Goal: Find specific fact: Find specific fact

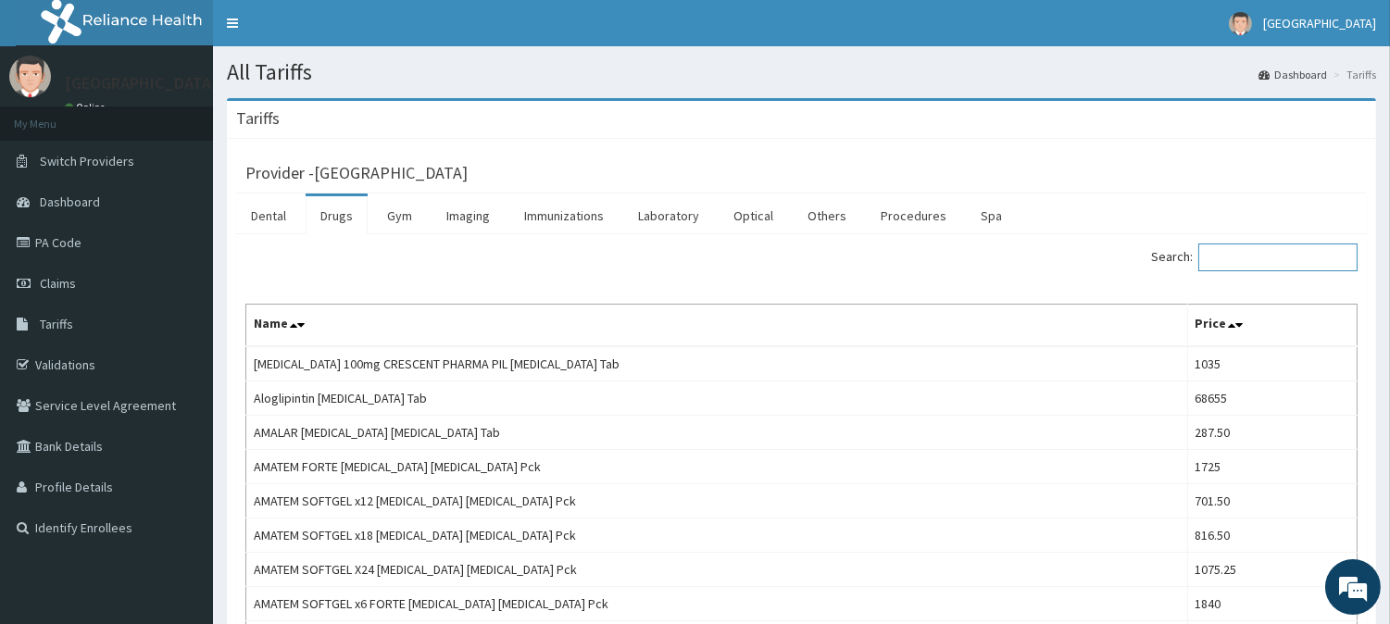
click at [1311, 270] on input "Search:" at bounding box center [1278, 258] width 159 height 28
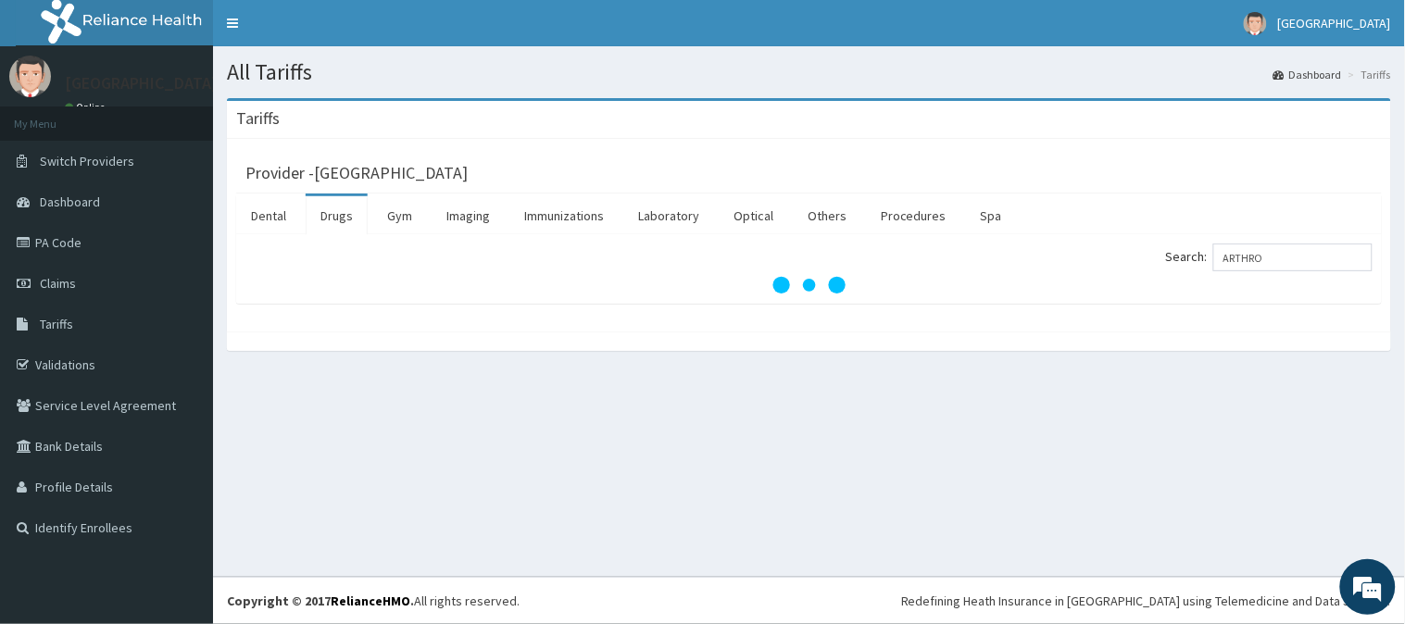
click at [303, 357] on div "Tariffs Provider - Adia Hospital Dental Drugs Gym Imaging Immunizations Laborat…" at bounding box center [809, 233] width 1192 height 271
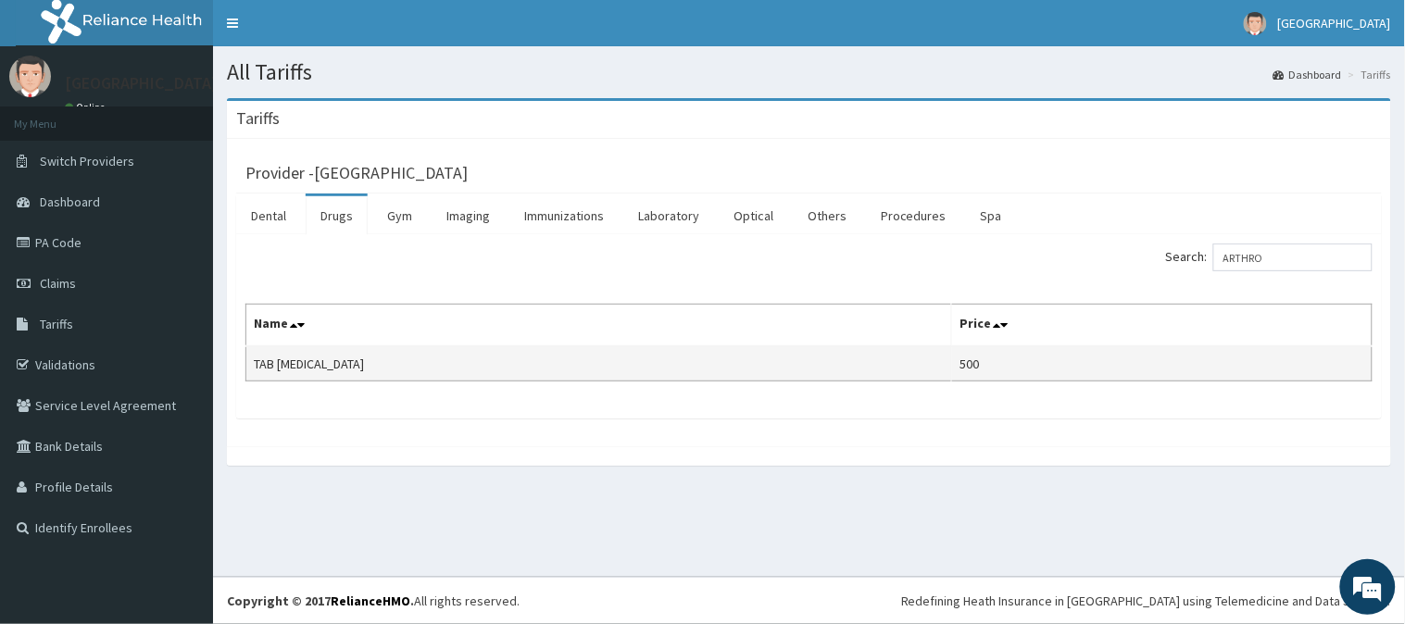
click at [317, 368] on td "TAB [MEDICAL_DATA]" at bounding box center [599, 363] width 706 height 35
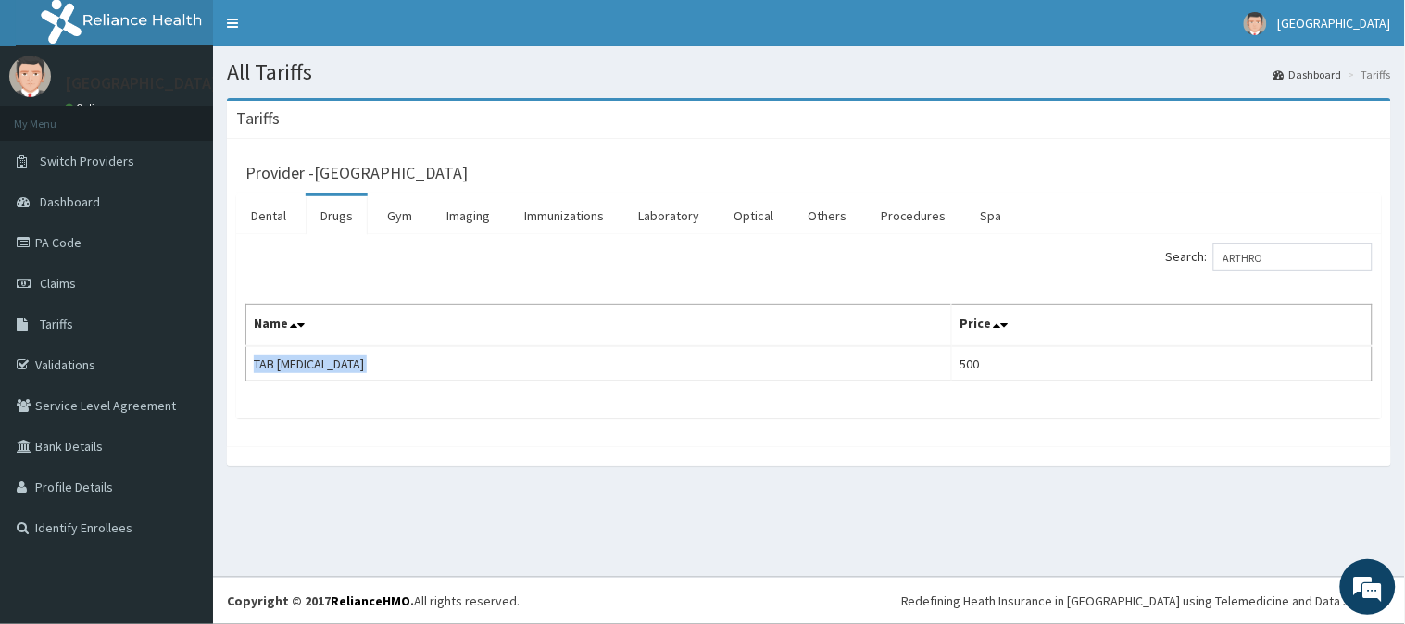
copy td "TAB [MEDICAL_DATA]"
click at [1284, 247] on input "ARTHRO" at bounding box center [1292, 258] width 159 height 28
paste input "[MEDICAL_DATA]"
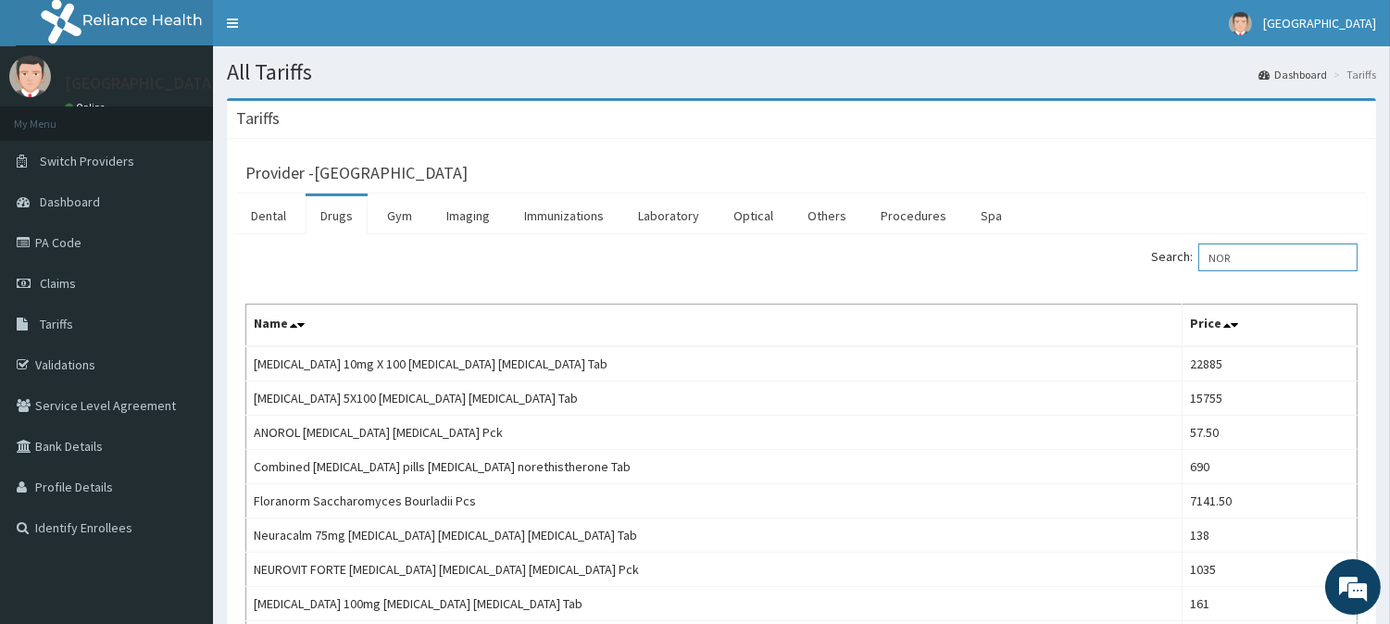
click at [1301, 253] on input "NOR" at bounding box center [1278, 258] width 159 height 28
type input "N"
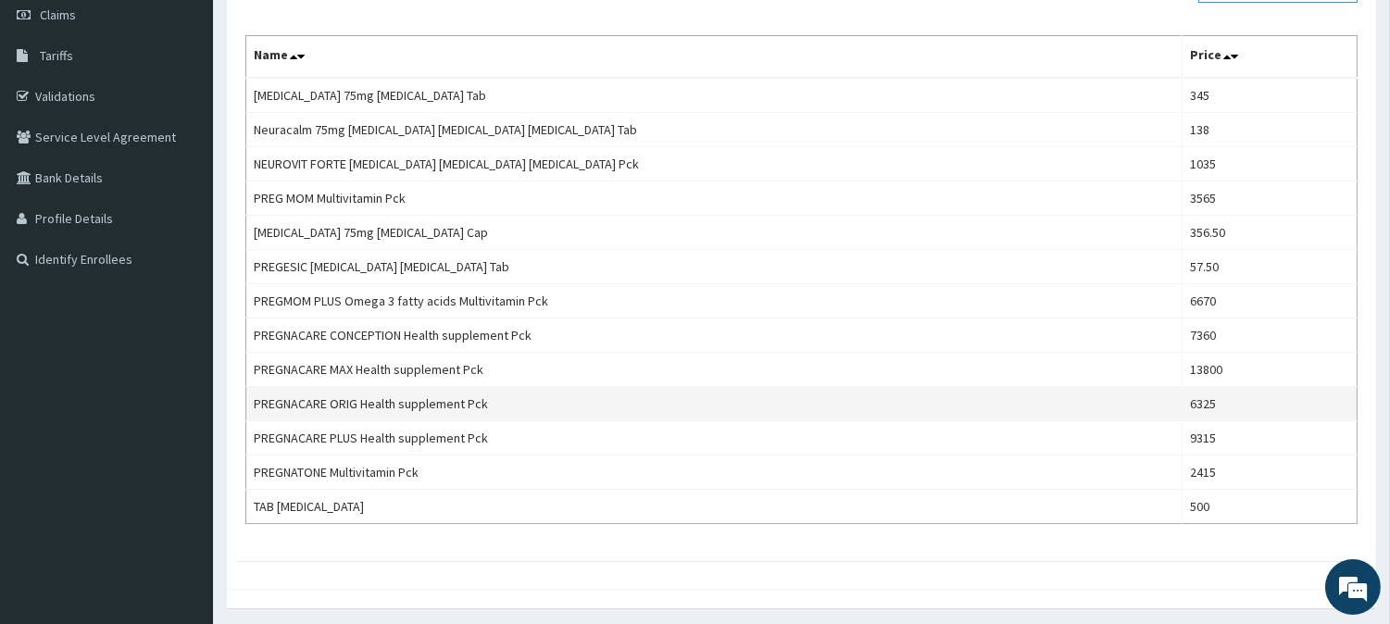
scroll to position [333, 0]
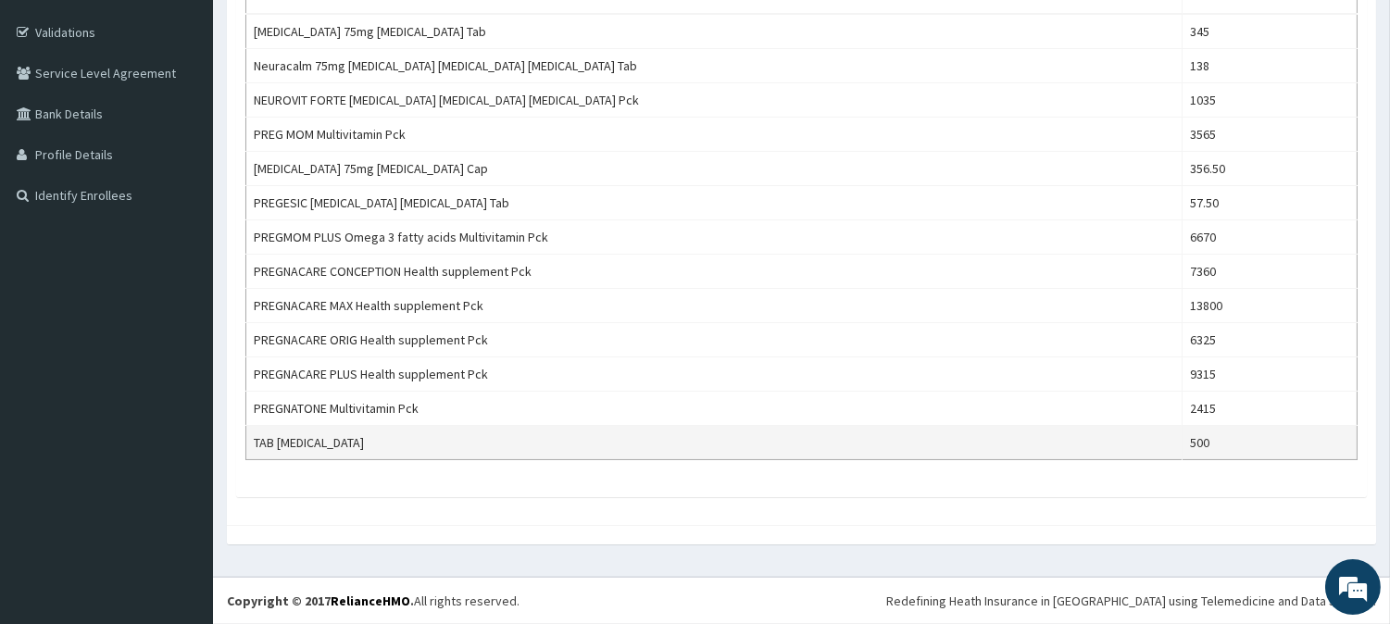
click at [294, 443] on td "TAB [MEDICAL_DATA]" at bounding box center [714, 443] width 936 height 34
copy td "TAB [MEDICAL_DATA]"
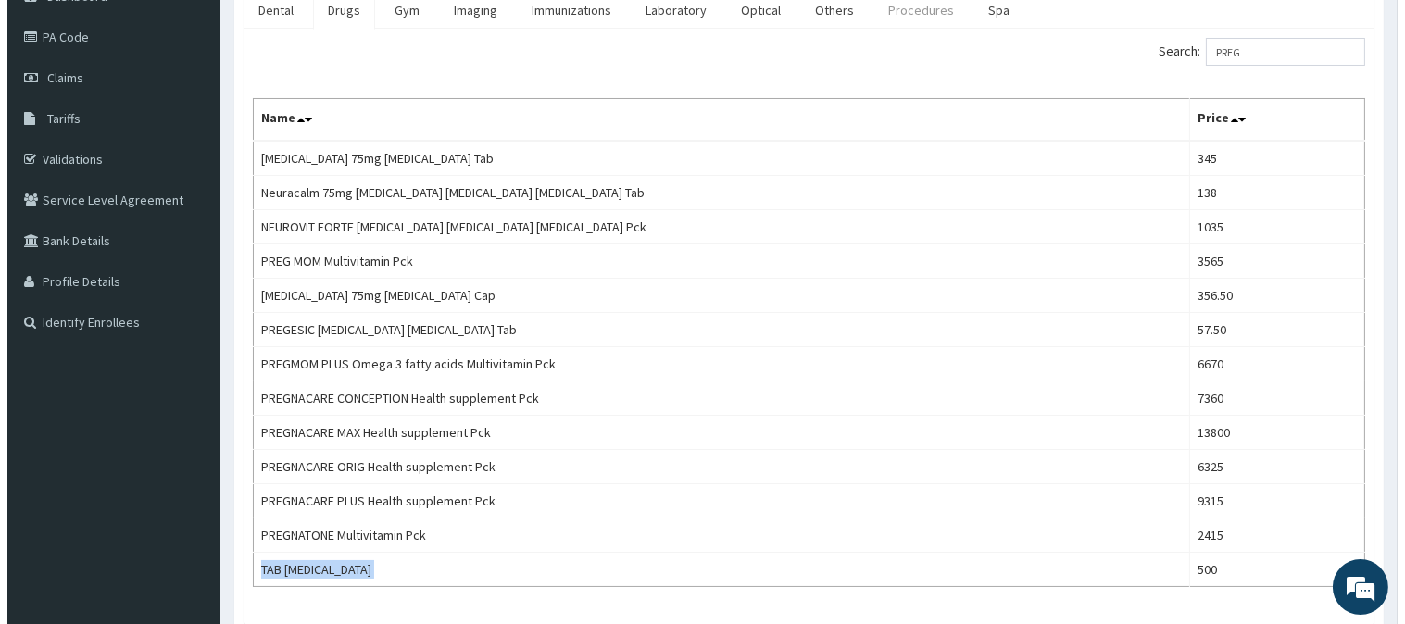
scroll to position [0, 0]
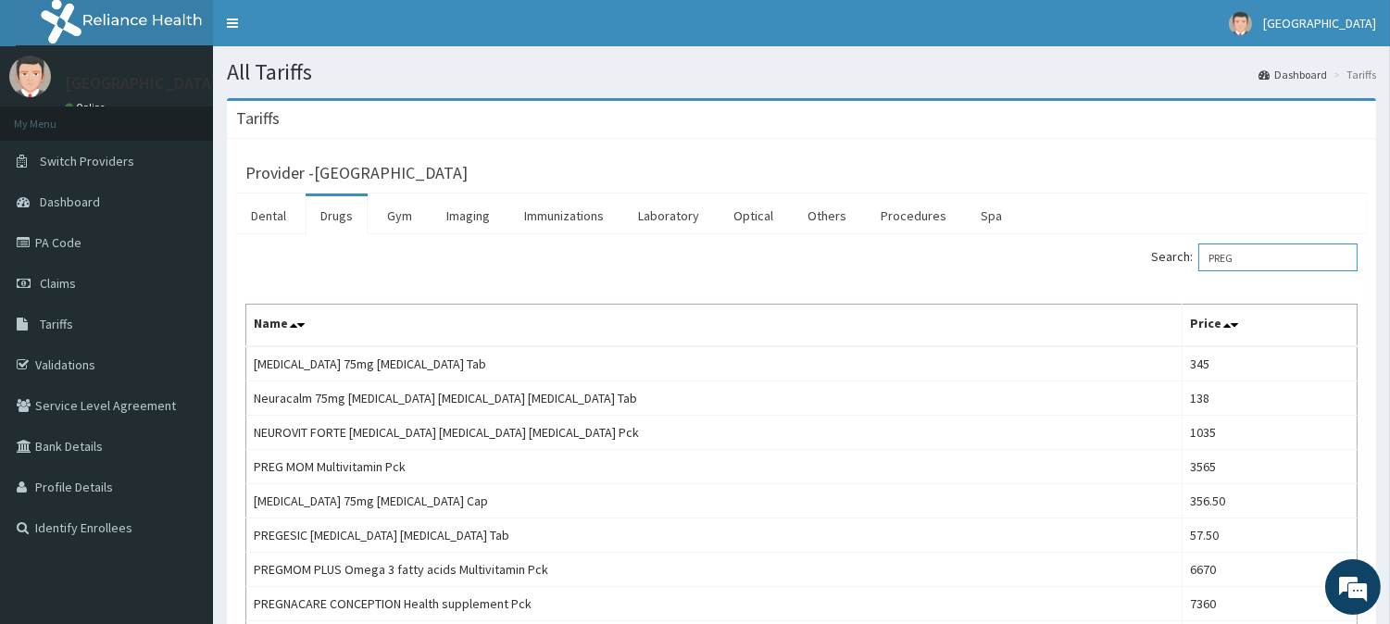
click at [1236, 245] on input "PREG" at bounding box center [1278, 258] width 159 height 28
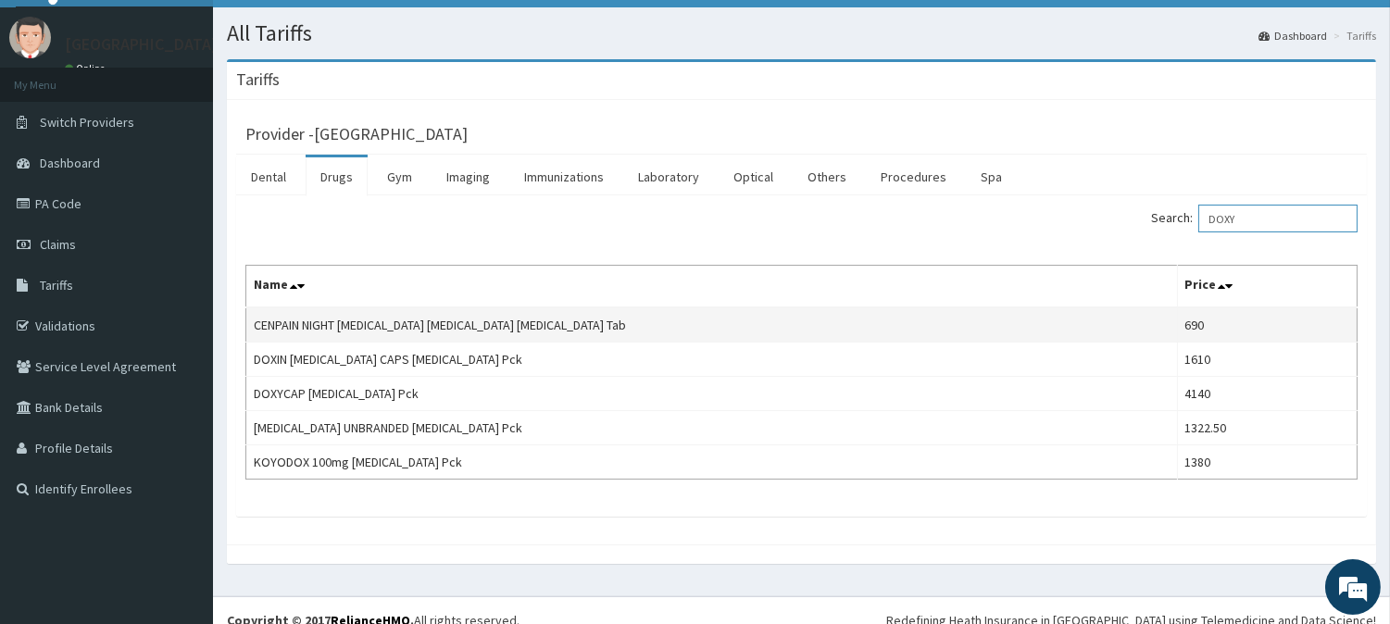
scroll to position [58, 0]
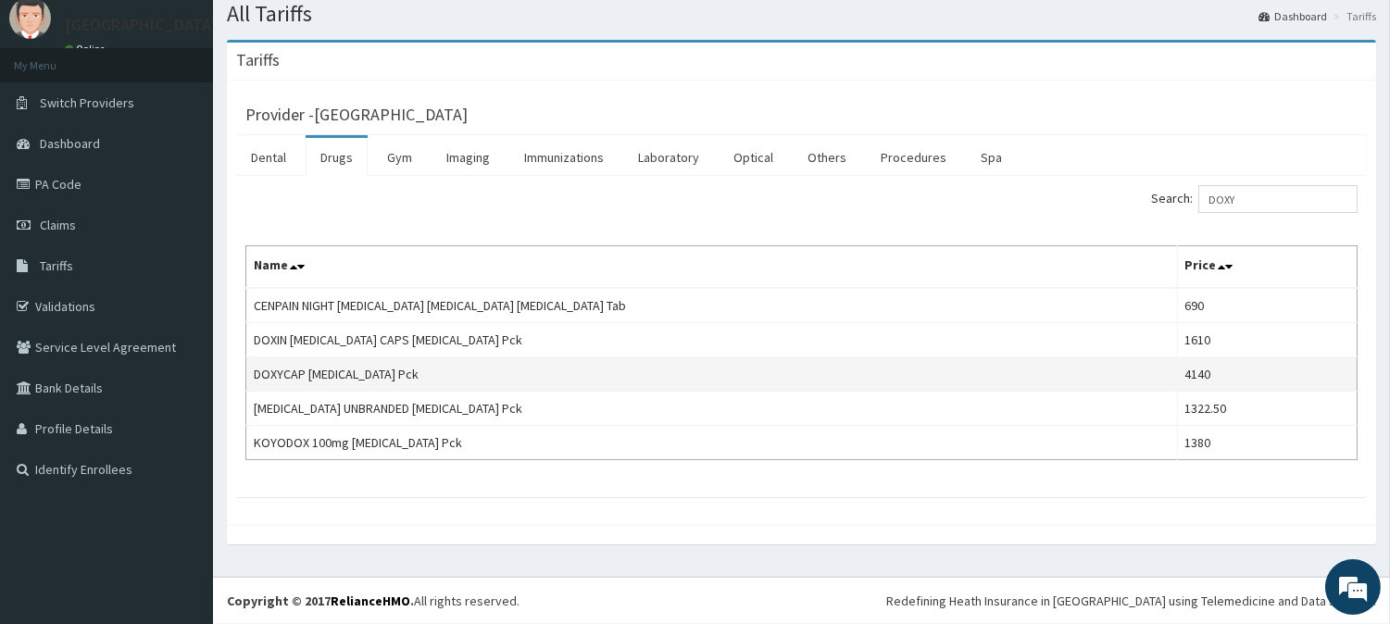
click at [660, 372] on td "DOXYCAP [MEDICAL_DATA] Pck" at bounding box center [712, 375] width 932 height 34
click at [296, 377] on td "DOXYCAP [MEDICAL_DATA] Pck" at bounding box center [712, 375] width 932 height 34
click at [296, 376] on td "DOXYCAP [MEDICAL_DATA] Pck" at bounding box center [712, 375] width 932 height 34
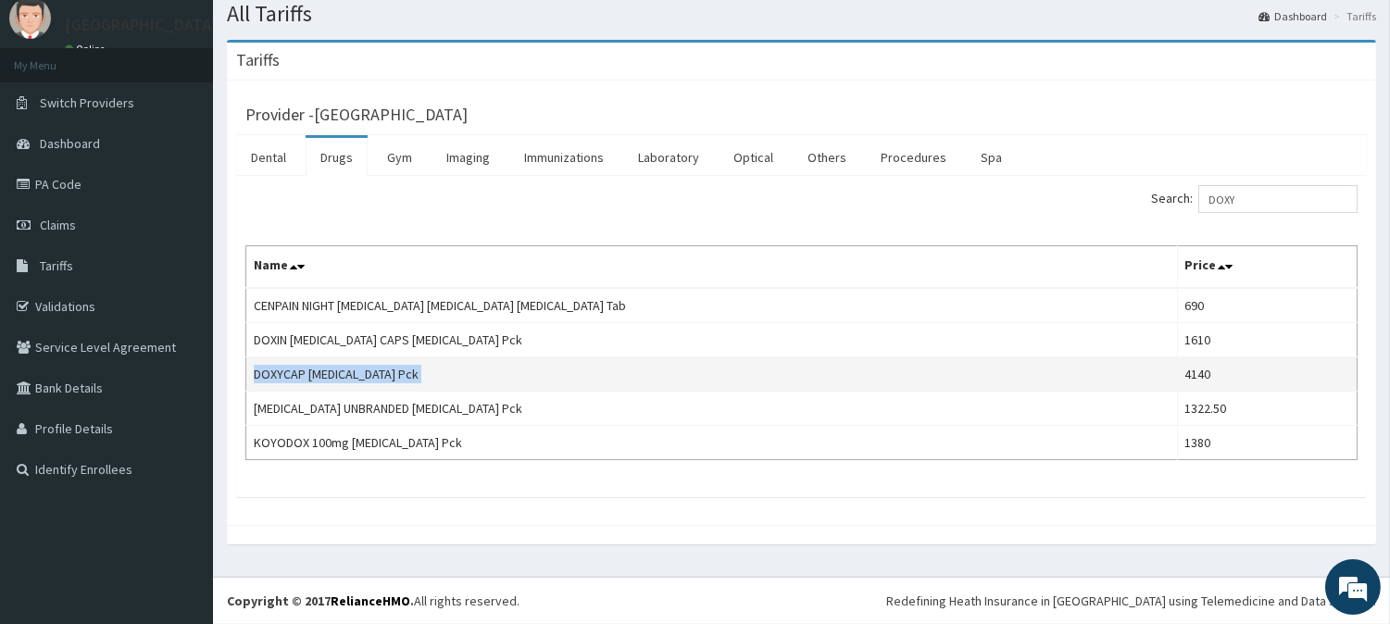
click at [296, 376] on td "DOXYCAP [MEDICAL_DATA] Pck" at bounding box center [712, 375] width 932 height 34
copy td "DOXYCAP [MEDICAL_DATA] Pck"
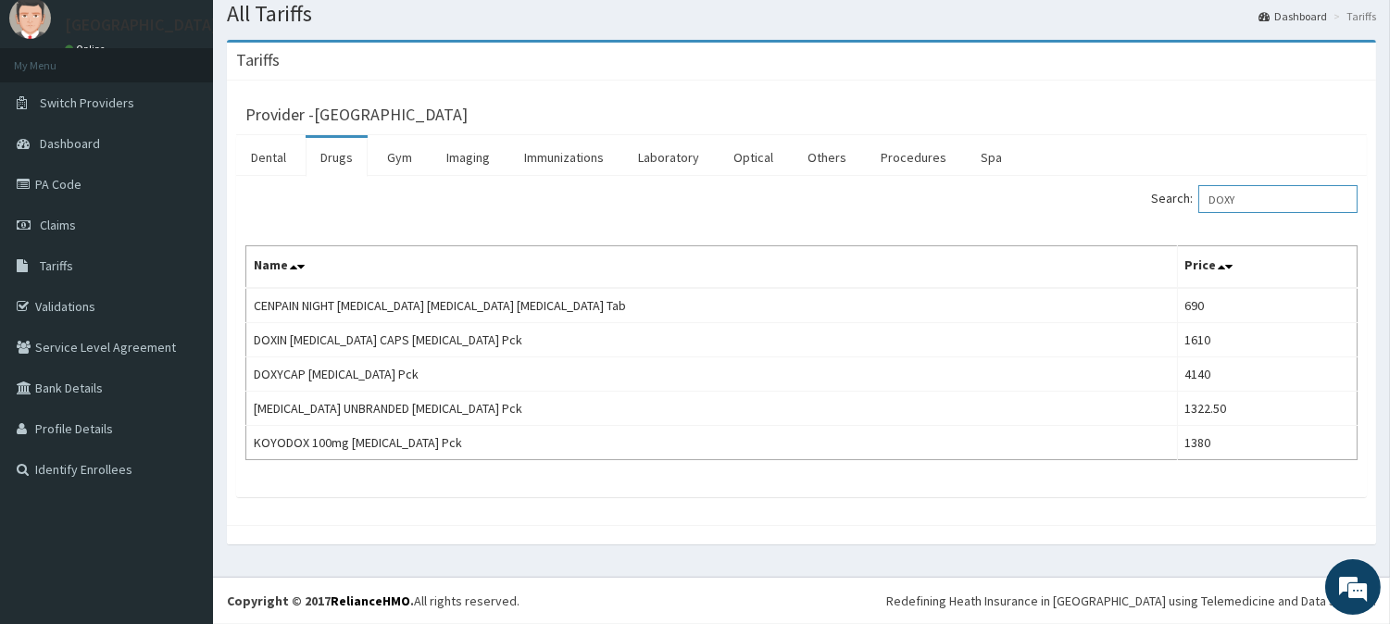
click at [1241, 195] on input "DOXY" at bounding box center [1278, 199] width 159 height 28
click at [1239, 195] on input "DOXY" at bounding box center [1278, 199] width 159 height 28
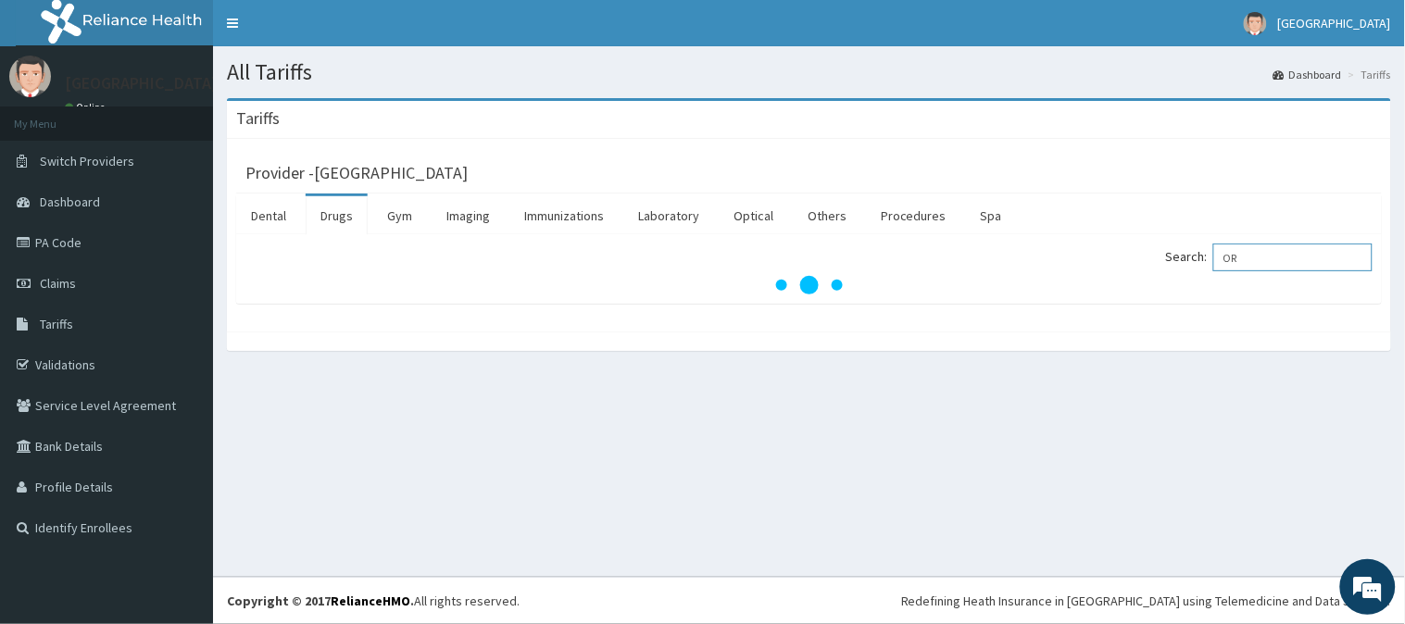
type input "O"
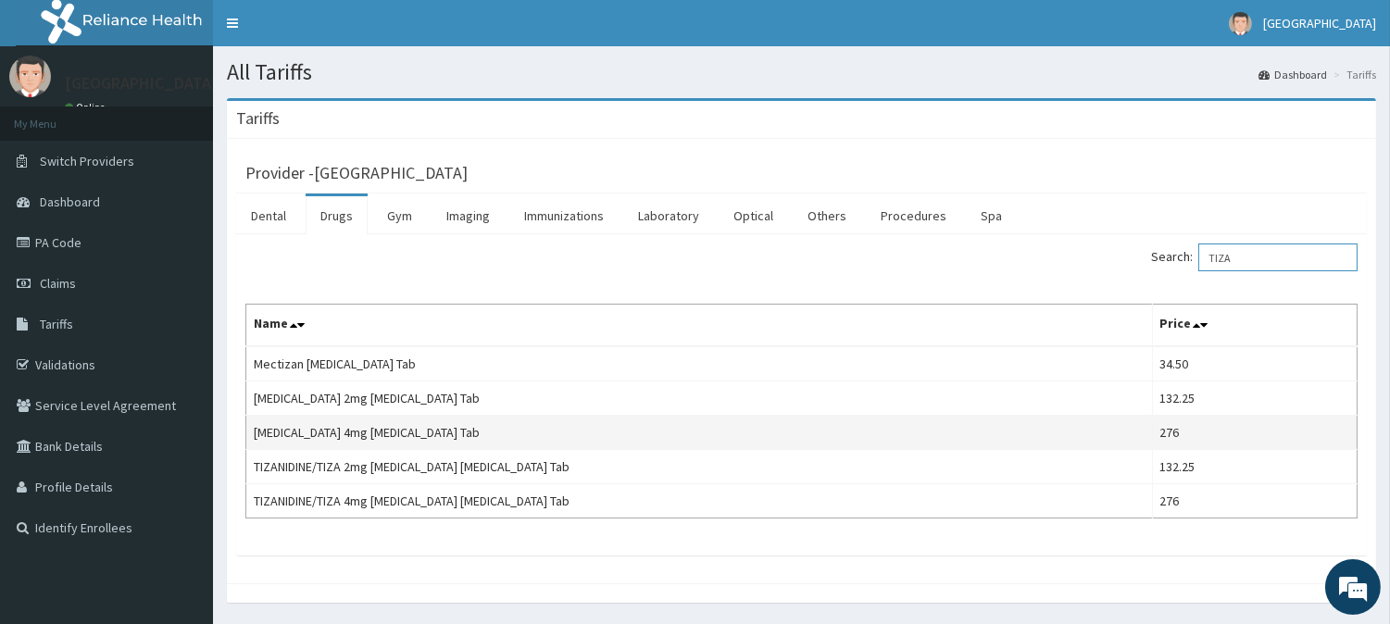
type input "TIZA"
click at [371, 438] on td "[MEDICAL_DATA] 4mg [MEDICAL_DATA] Tab" at bounding box center [699, 433] width 907 height 34
copy td "[MEDICAL_DATA] 4mg [MEDICAL_DATA] Tab"
